Goal: Navigation & Orientation: Go to known website

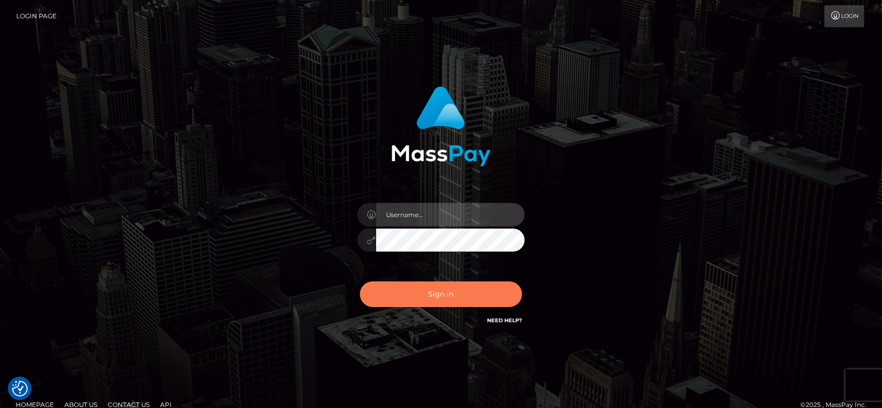
type input "fr.es"
click at [468, 288] on button "Sign in" at bounding box center [441, 294] width 162 height 26
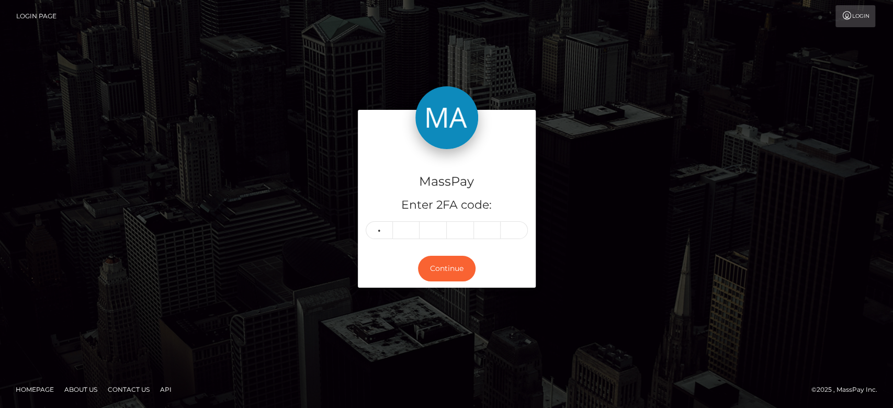
type input "6"
type input "3"
type input "0"
type input "5"
type input "6"
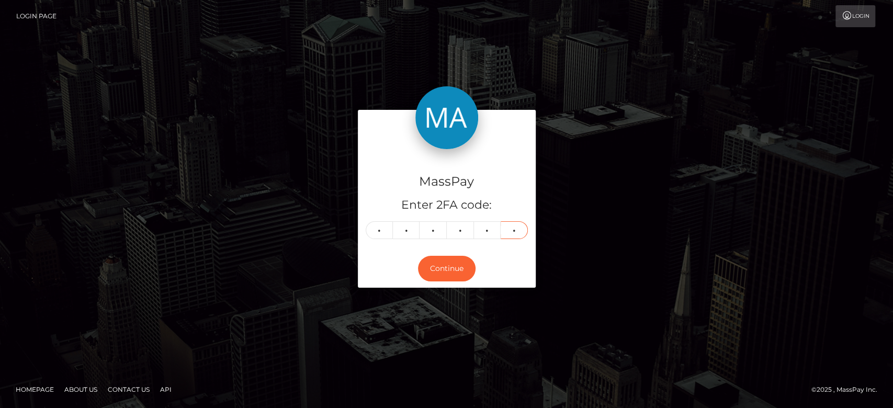
type input "1"
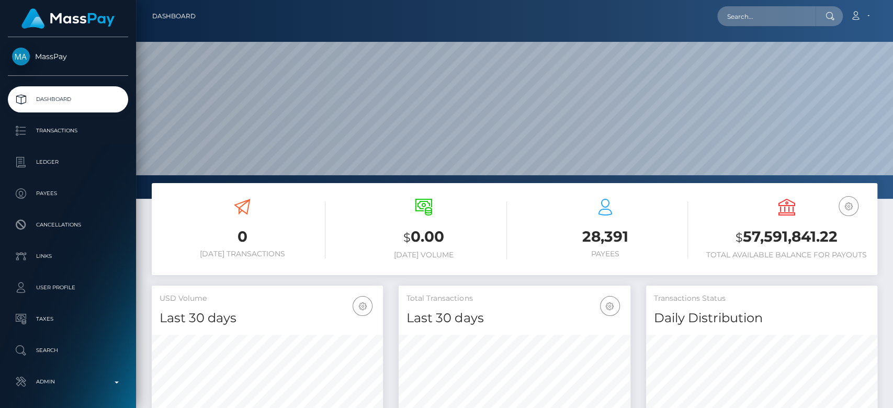
scroll to position [185, 231]
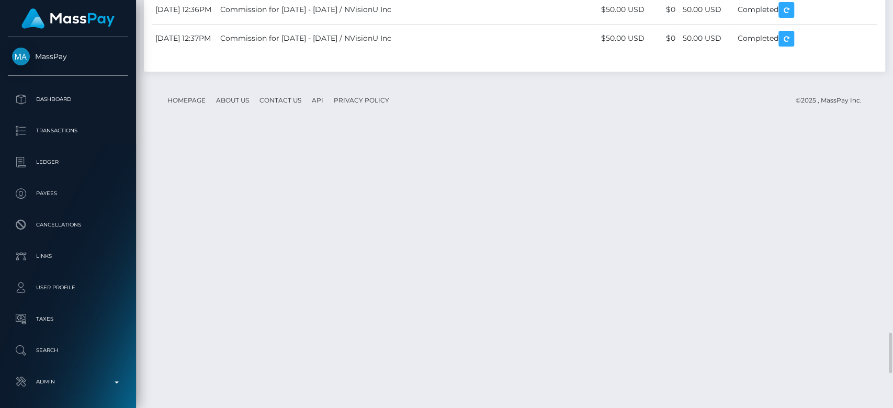
scroll to position [3343, 0]
